Goal: Task Accomplishment & Management: Manage account settings

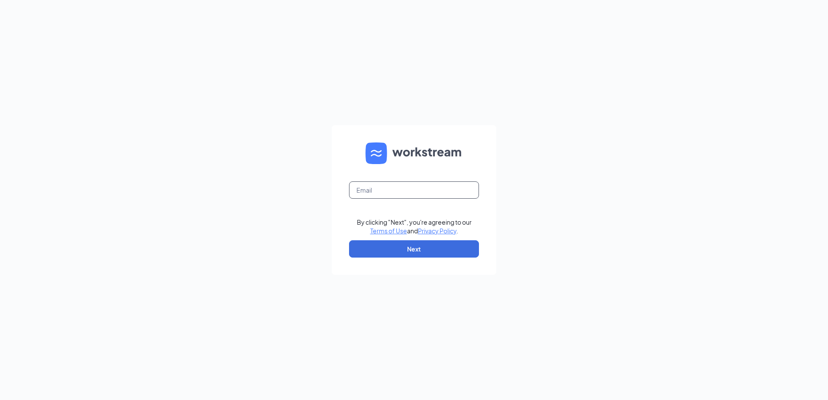
click at [430, 191] on input "text" at bounding box center [414, 189] width 130 height 17
type input "hillsdaledairyqueen@gmail.com"
click at [428, 247] on button "Next" at bounding box center [414, 248] width 130 height 17
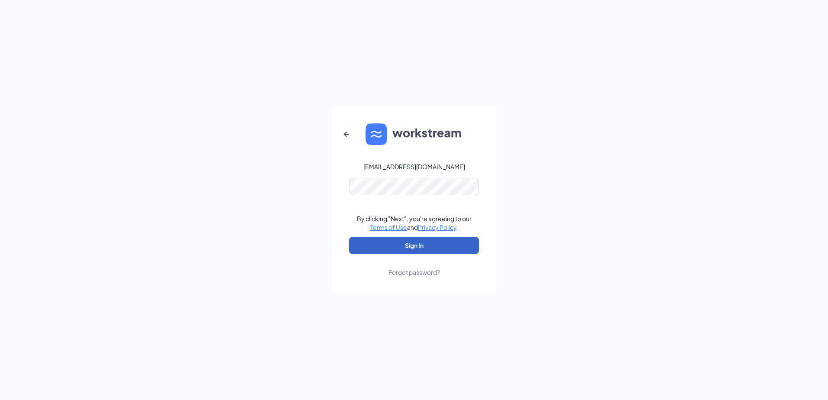
click at [424, 250] on button "Sign In" at bounding box center [414, 245] width 130 height 17
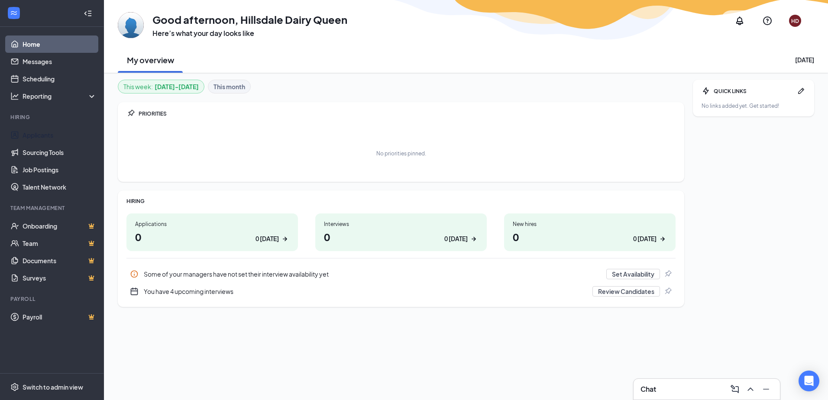
drag, startPoint x: 42, startPoint y: 133, endPoint x: 127, endPoint y: 135, distance: 85.3
click at [42, 133] on link "Applicants" at bounding box center [60, 134] width 74 height 17
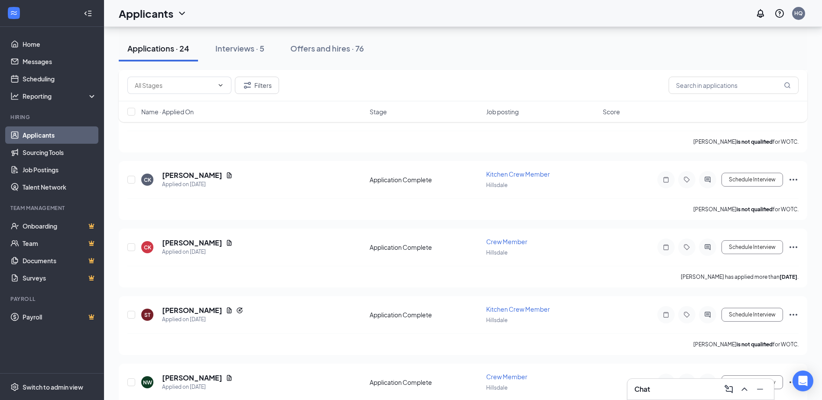
scroll to position [953, 0]
click at [235, 48] on div "Interviews · 5" at bounding box center [239, 48] width 49 height 11
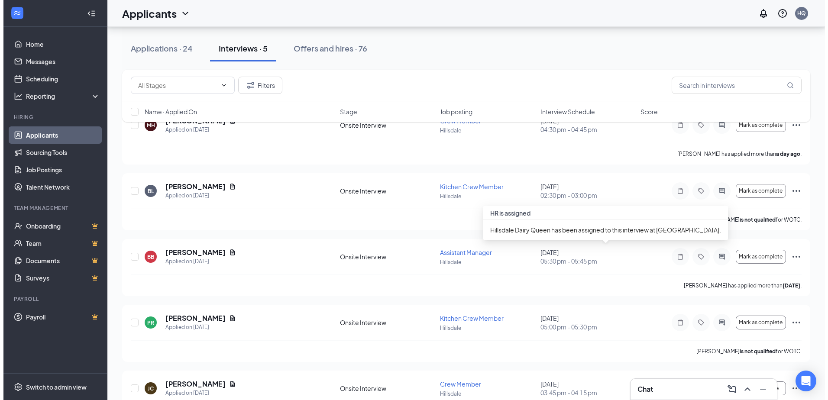
scroll to position [98, 0]
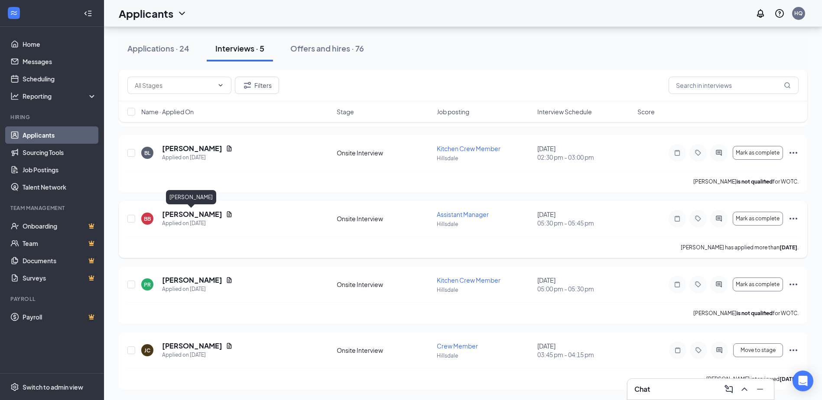
click at [187, 214] on h5 "[PERSON_NAME]" at bounding box center [192, 215] width 60 height 10
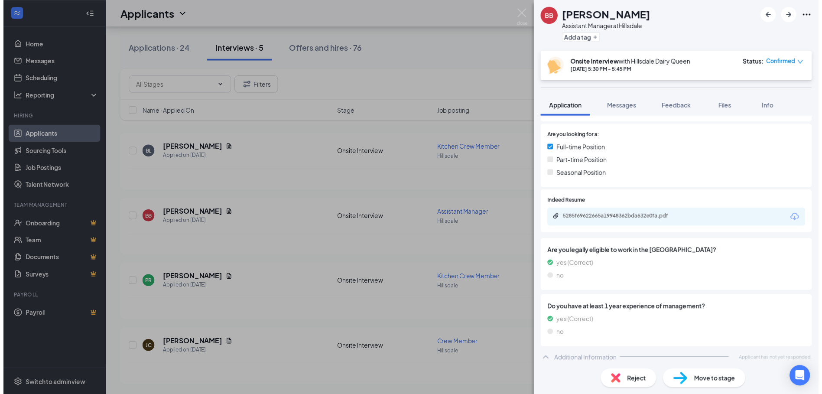
scroll to position [173, 0]
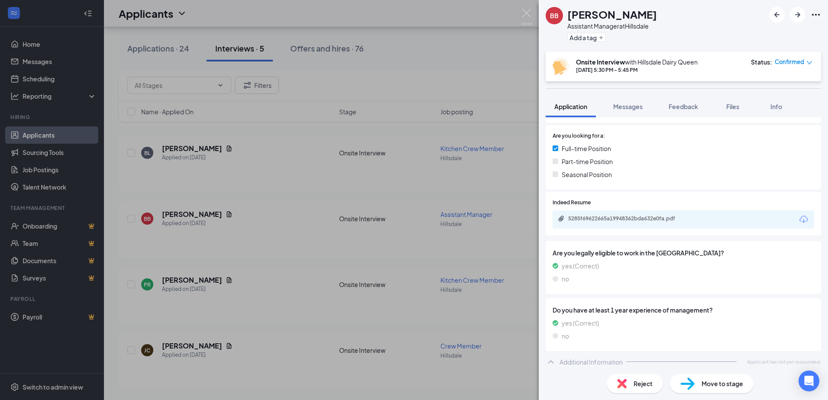
click at [617, 218] on div "5285f69622665a19948362bda632e0fa.pdf" at bounding box center [628, 218] width 121 height 7
click at [530, 12] on img at bounding box center [527, 17] width 11 height 17
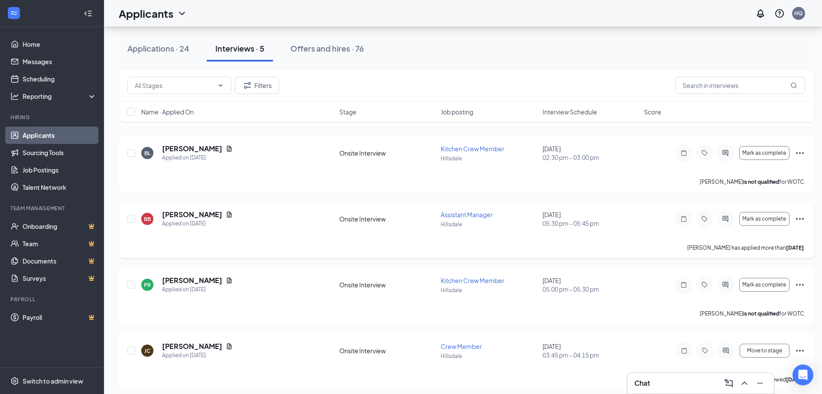
scroll to position [105, 0]
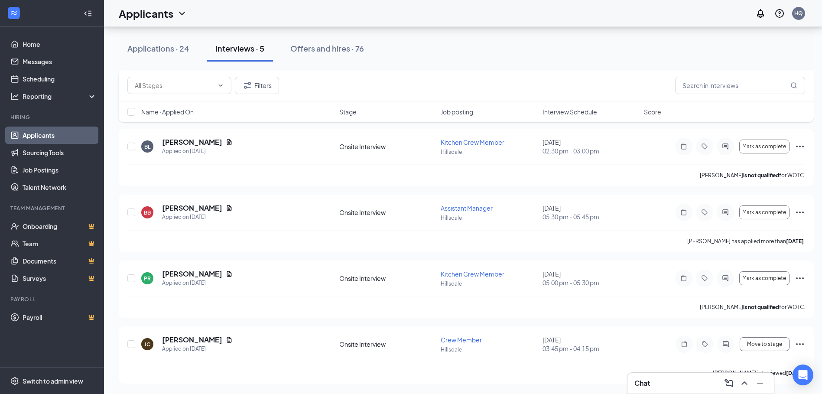
click at [687, 380] on div "Chat" at bounding box center [700, 383] width 133 height 14
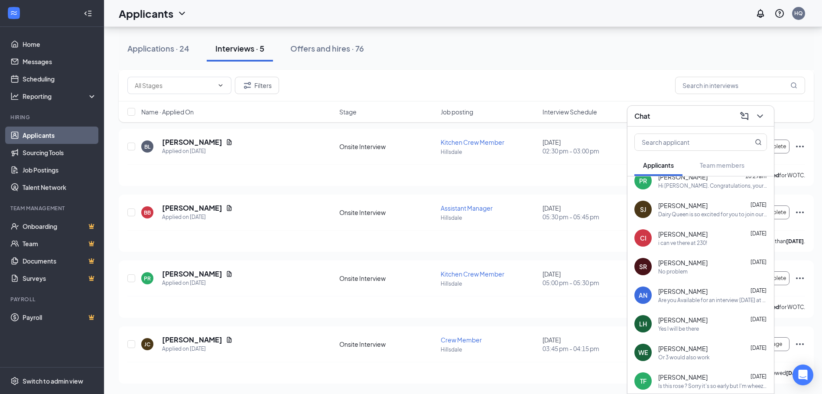
scroll to position [0, 0]
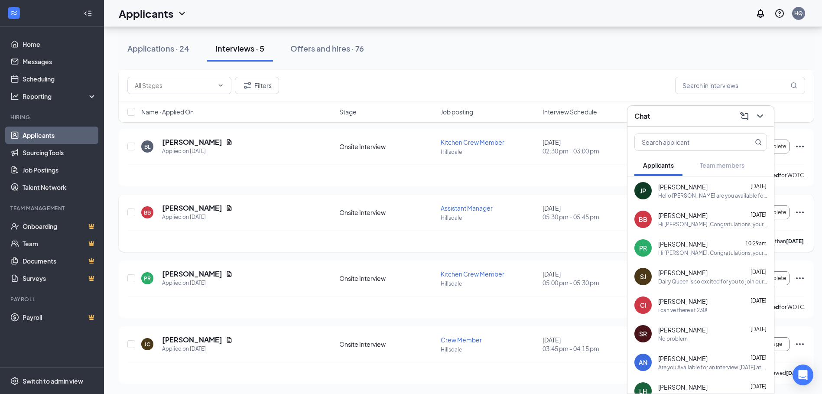
click at [508, 235] on div "[PERSON_NAME] has applied more than [DATE] ." at bounding box center [465, 241] width 677 height 22
click at [753, 114] on button at bounding box center [760, 116] width 14 height 14
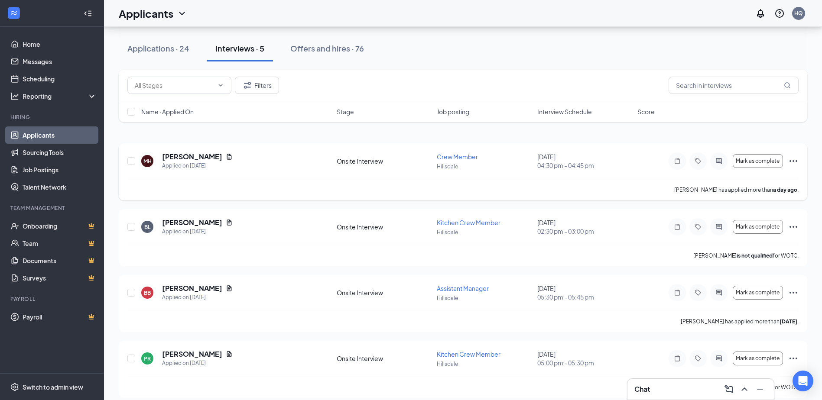
scroll to position [43, 0]
